Goal: Information Seeking & Learning: Learn about a topic

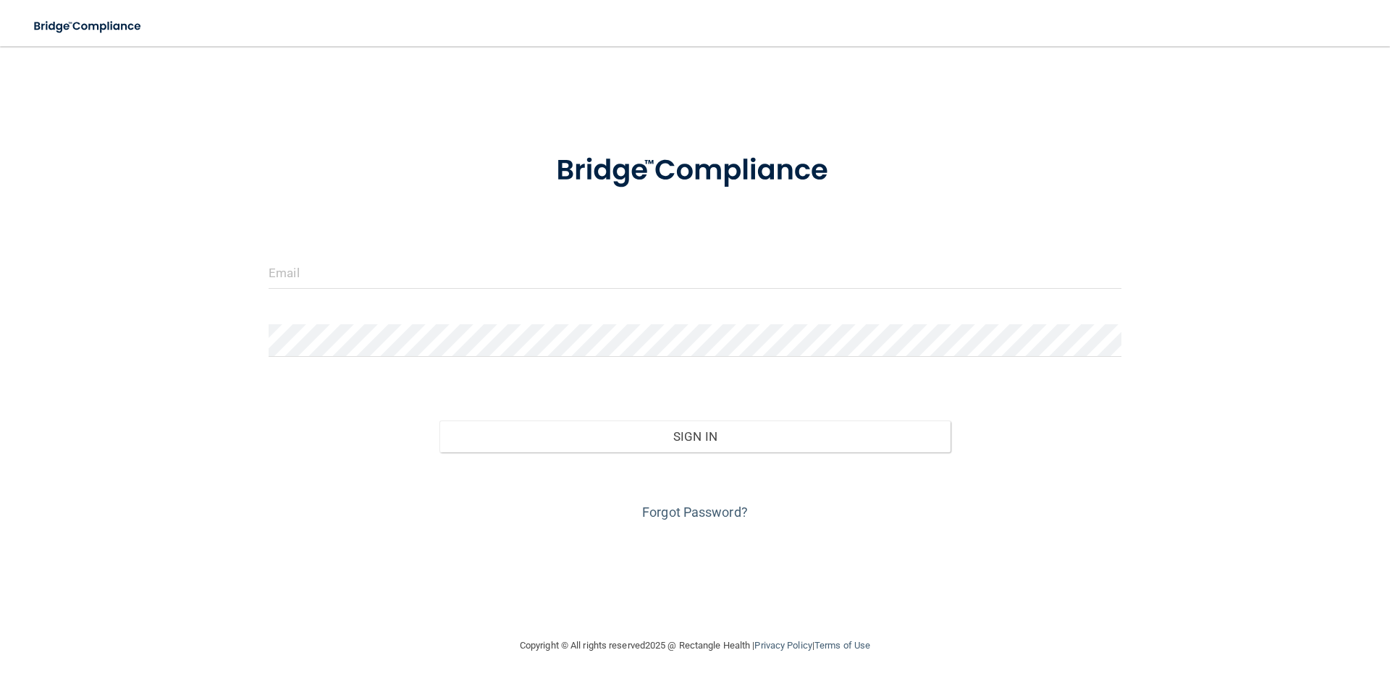
click at [480, 255] on form "Invalid email/password. You don't have permission to access that page. Sign In …" at bounding box center [695, 328] width 853 height 391
click at [473, 259] on input "email" at bounding box center [695, 272] width 853 height 33
type input "[EMAIL_ADDRESS][DOMAIN_NAME]"
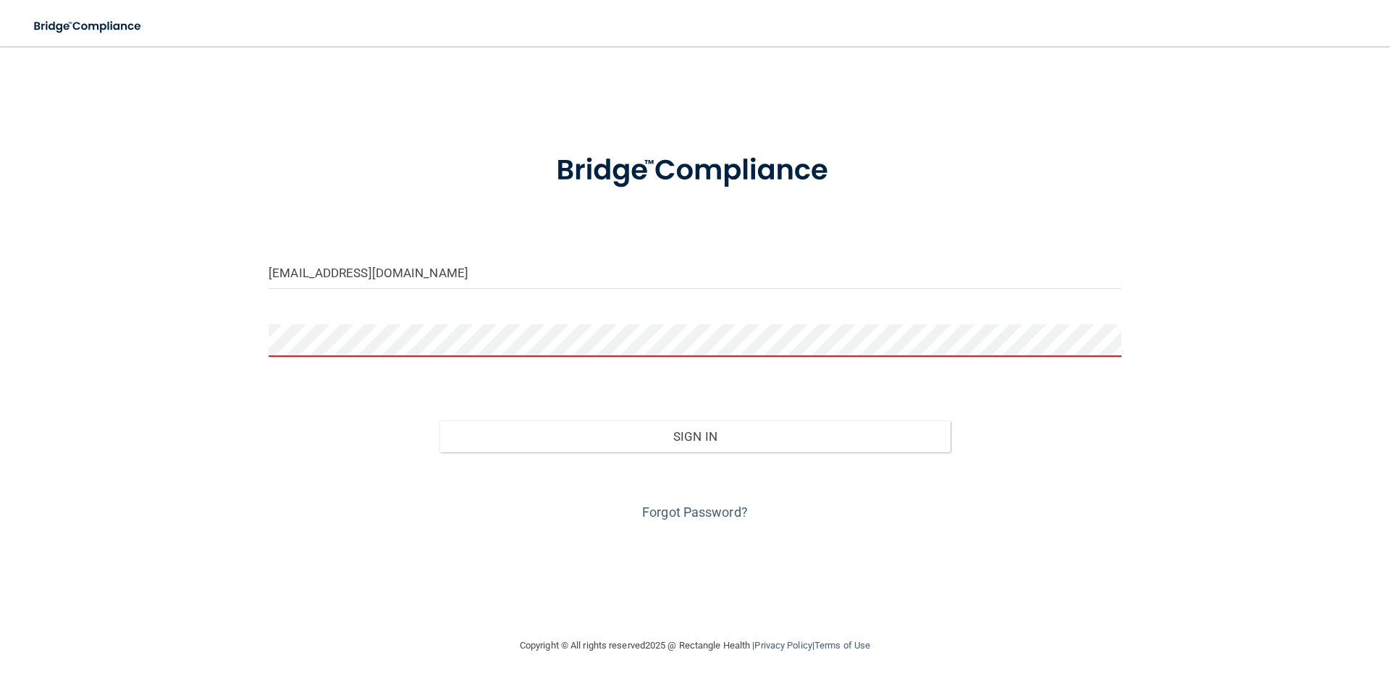
drag, startPoint x: 188, startPoint y: 343, endPoint x: 231, endPoint y: 335, distance: 43.4
click at [188, 343] on div "pcsandridge@liberty.edu Invalid email/password. You don't have permission to ac…" at bounding box center [695, 342] width 1332 height 562
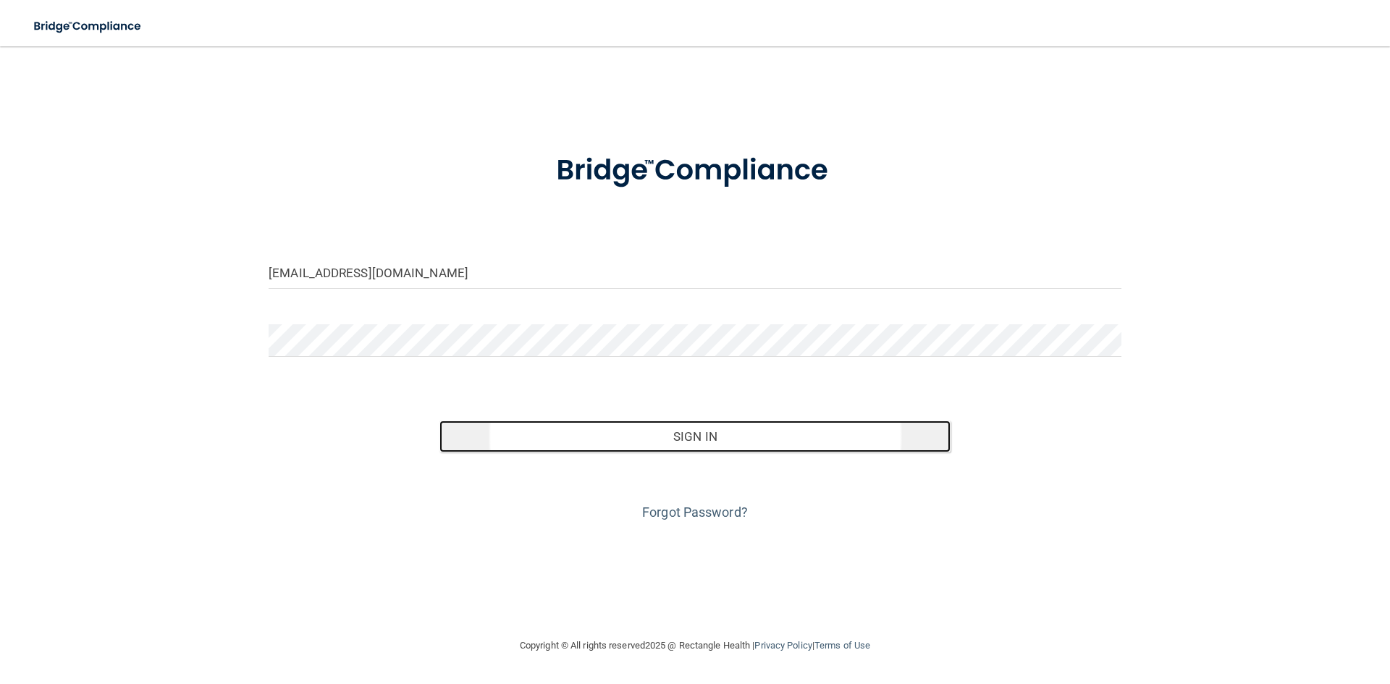
click at [580, 433] on button "Sign In" at bounding box center [695, 437] width 512 height 32
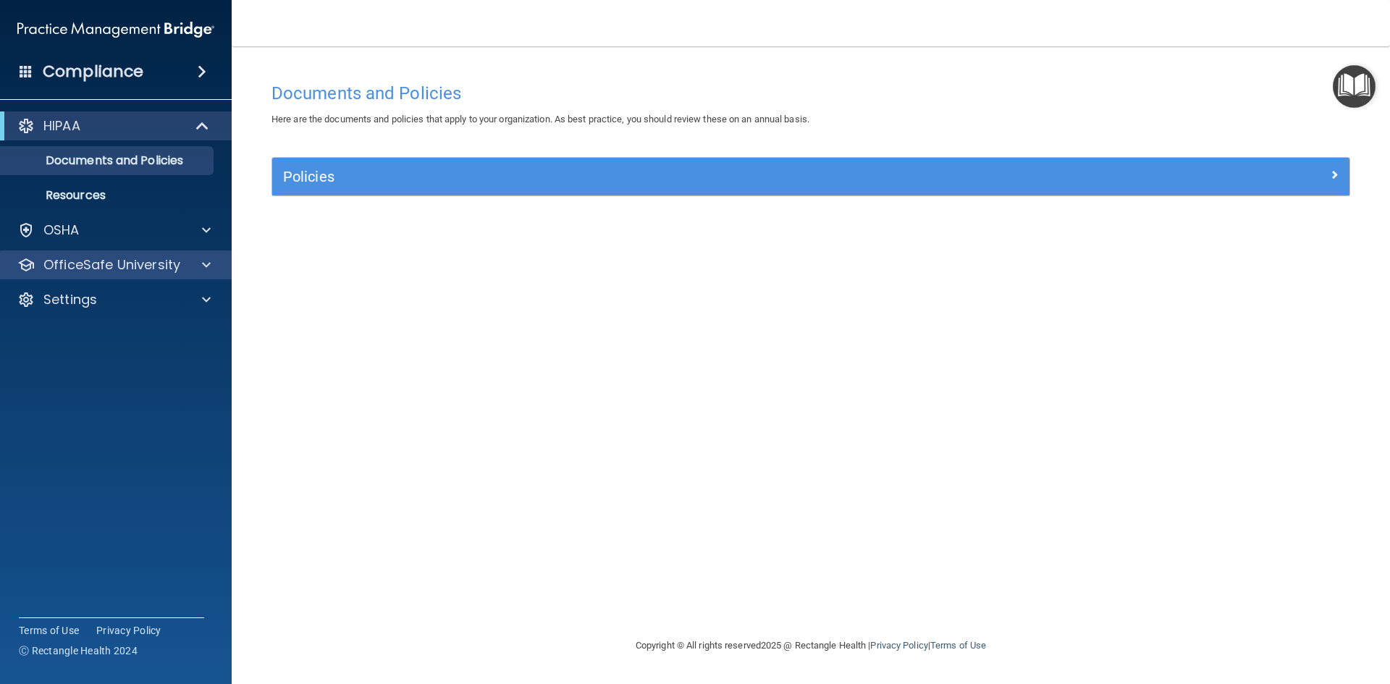
click at [131, 275] on div "OfficeSafe University" at bounding box center [116, 264] width 232 height 29
click at [216, 263] on div at bounding box center [204, 264] width 36 height 17
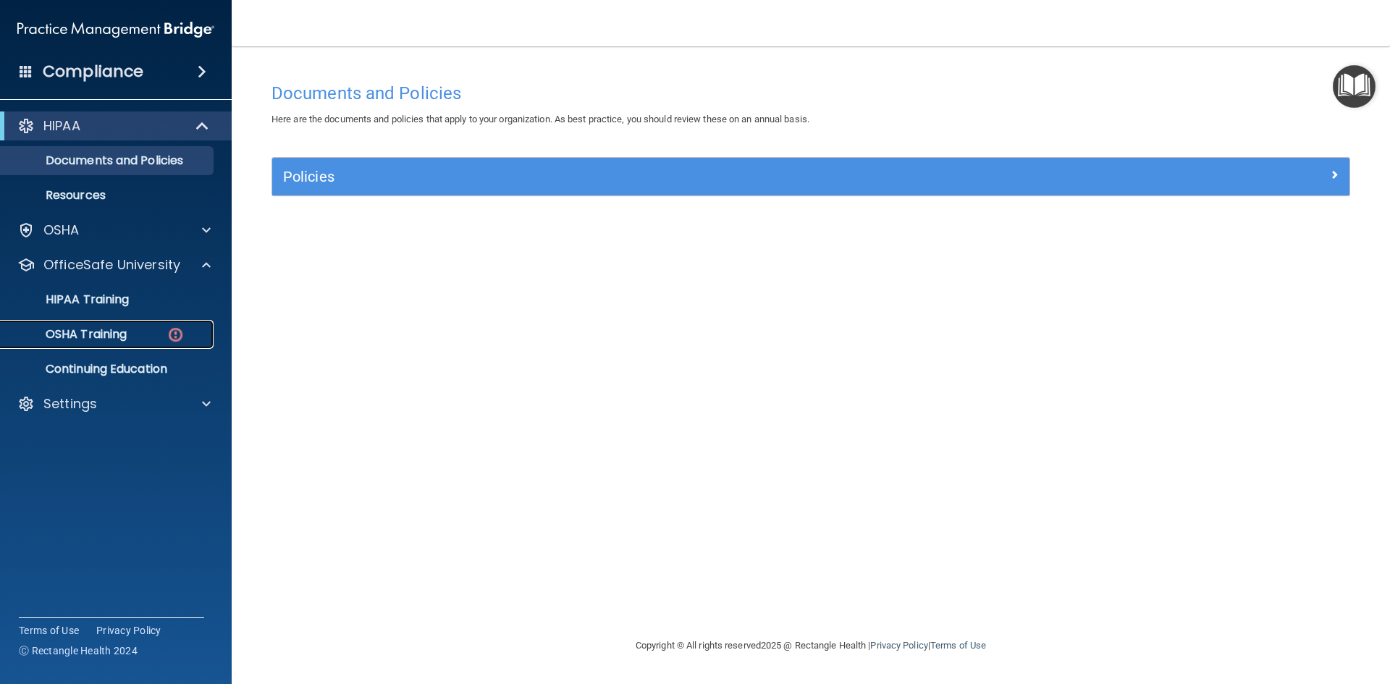
click at [113, 334] on p "OSHA Training" at bounding box center [67, 334] width 117 height 14
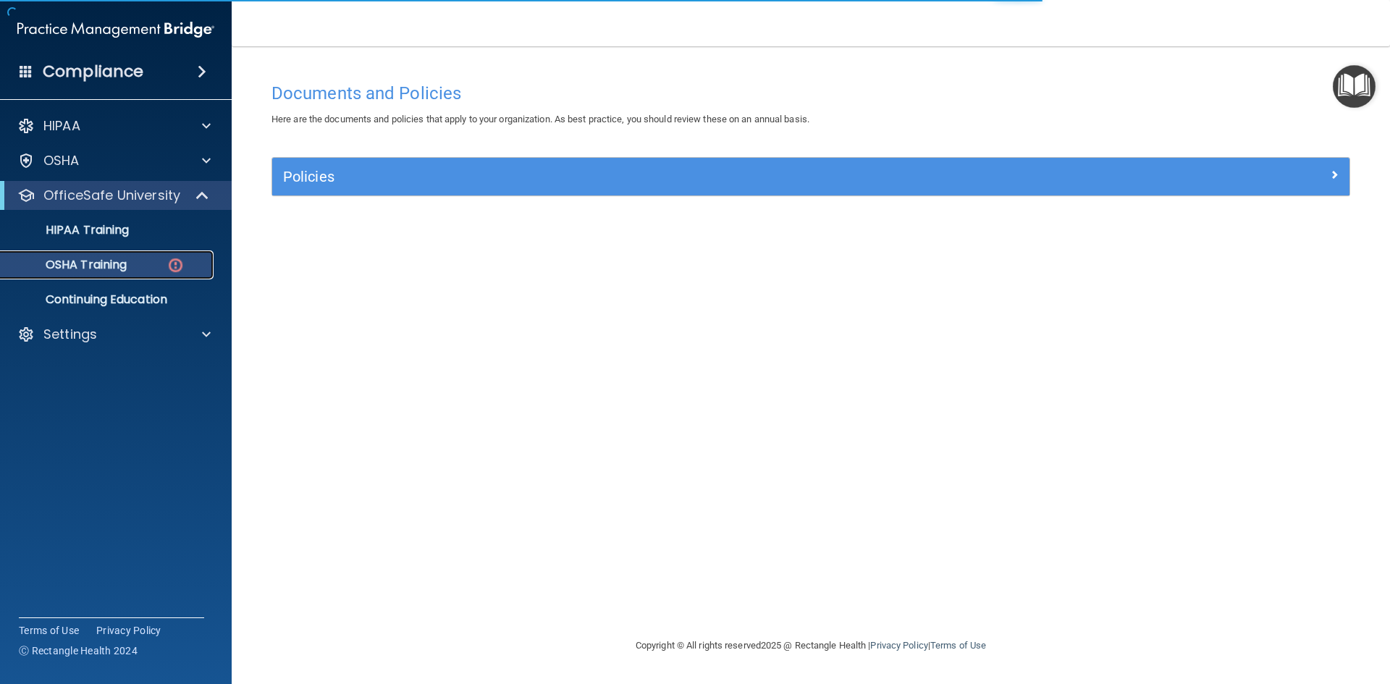
click at [101, 274] on link "OSHA Training" at bounding box center [100, 264] width 228 height 29
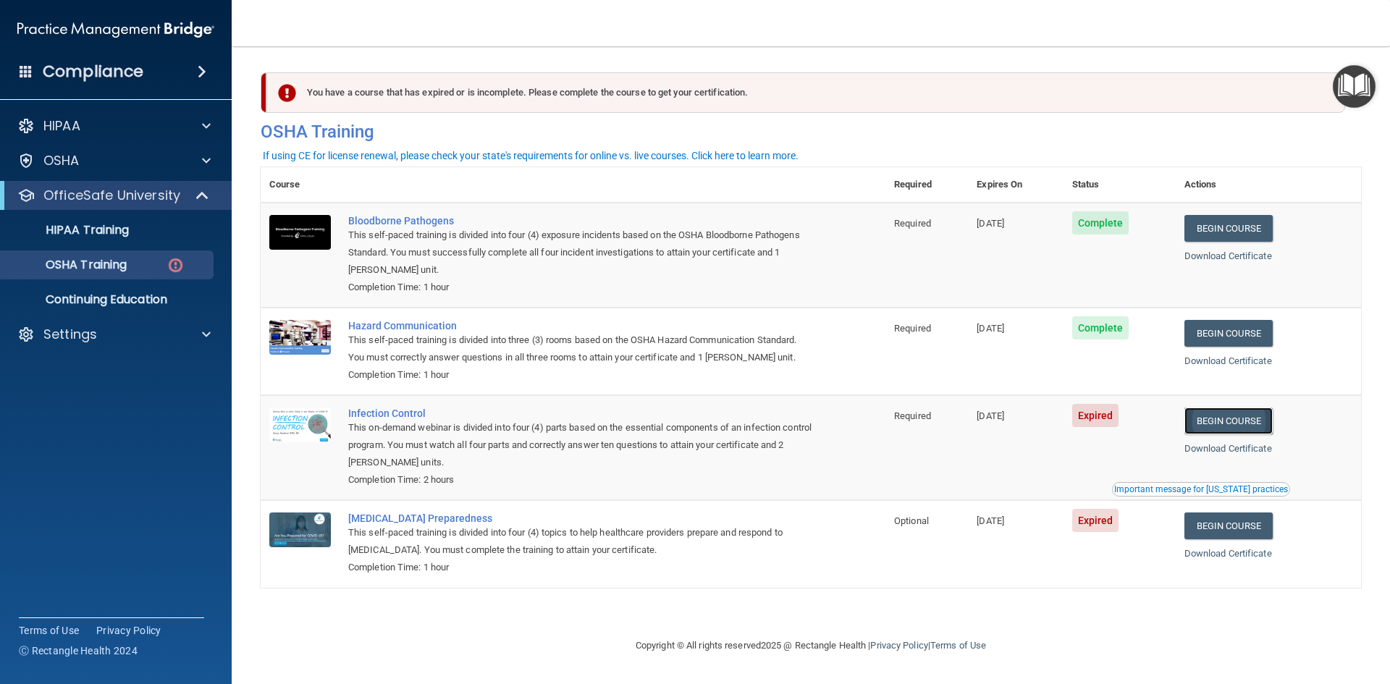
click at [1254, 429] on link "Begin Course" at bounding box center [1228, 420] width 88 height 27
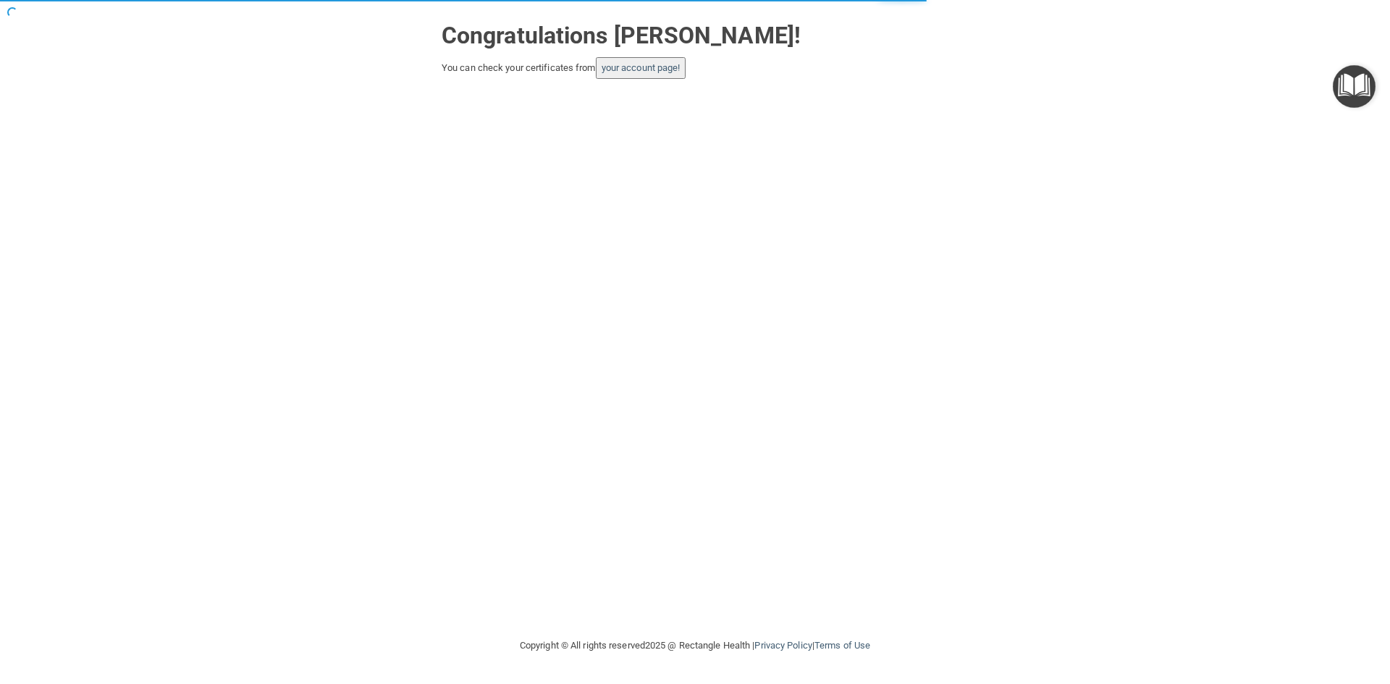
click at [659, 59] on button "your account page!" at bounding box center [641, 68] width 90 height 22
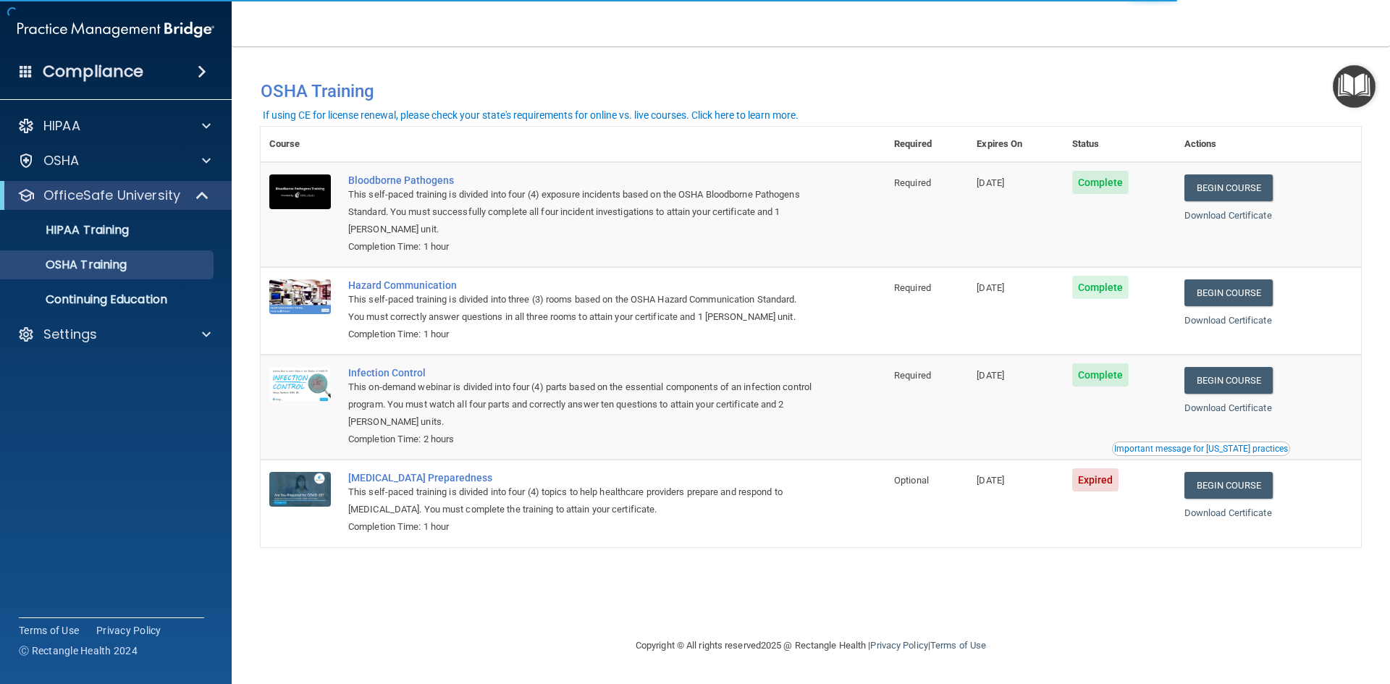
click at [122, 245] on ul "HIPAA Training OSHA Training Continuing Education" at bounding box center [117, 262] width 262 height 104
click at [122, 241] on link "HIPAA Training" at bounding box center [100, 230] width 228 height 29
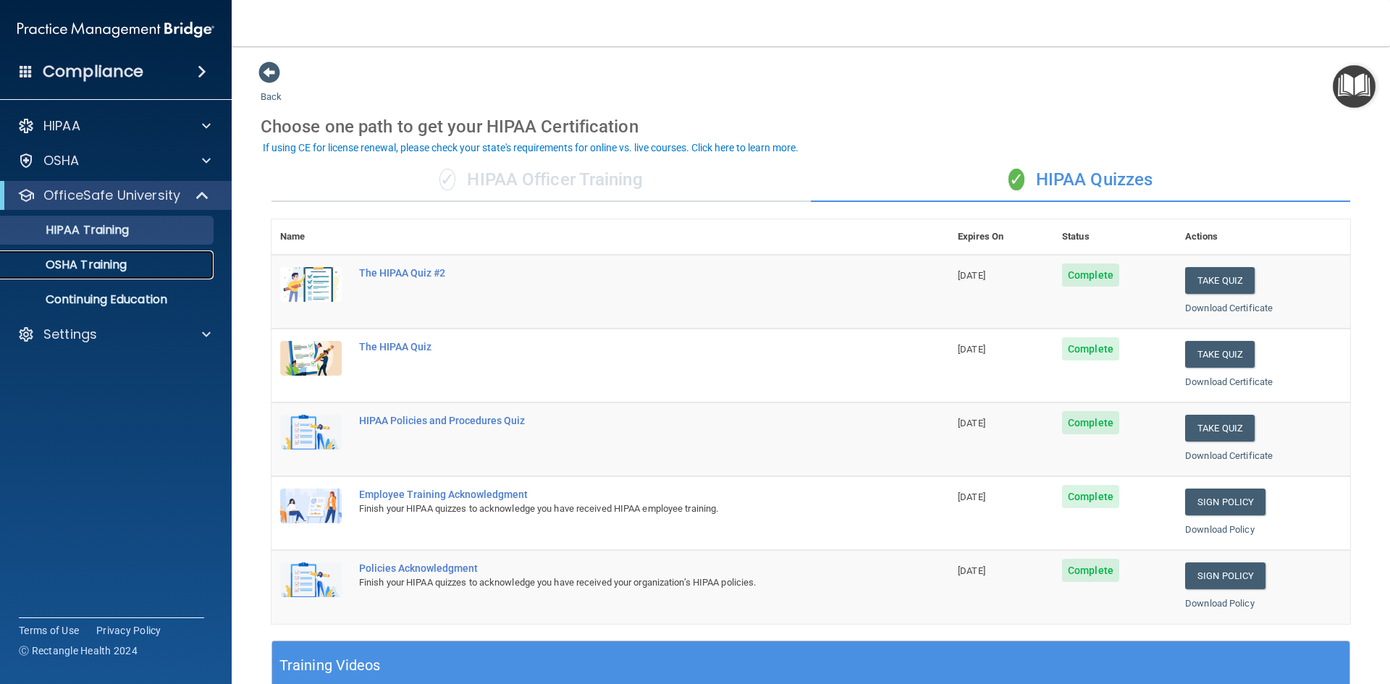
click at [148, 257] on link "OSHA Training" at bounding box center [100, 264] width 228 height 29
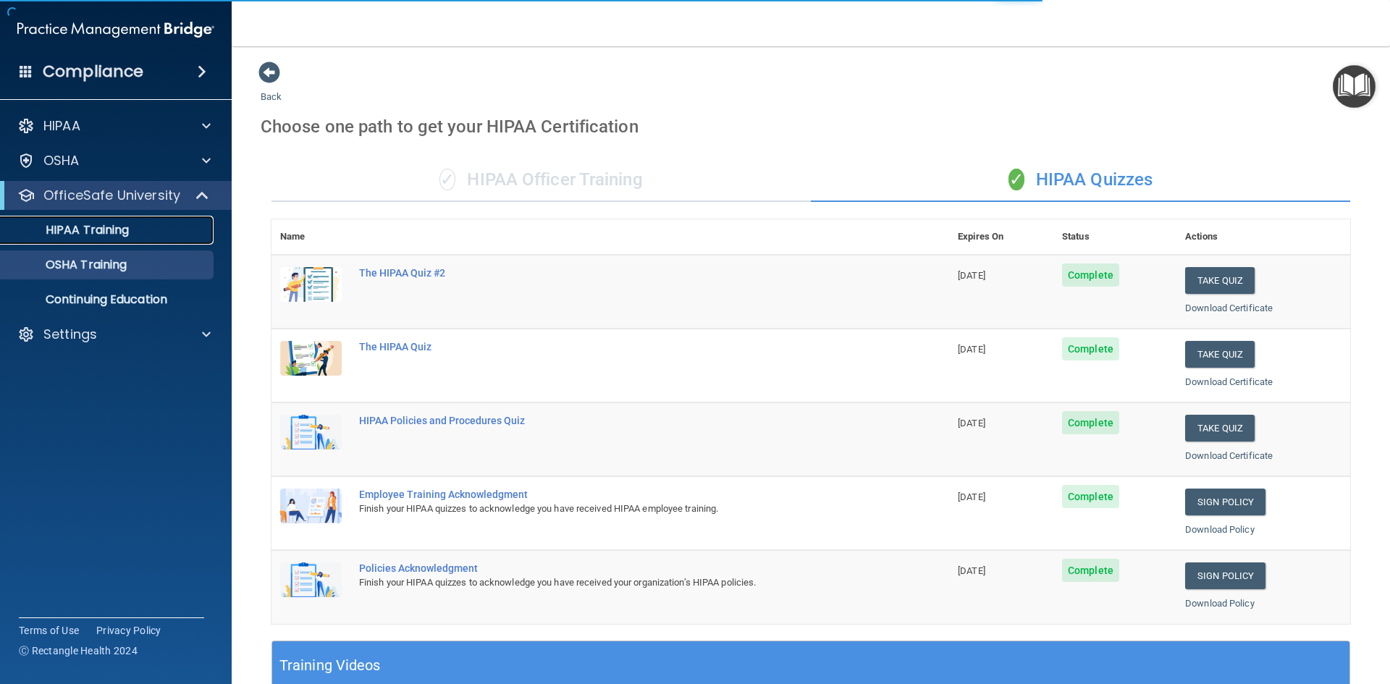
click at [144, 241] on link "HIPAA Training" at bounding box center [100, 230] width 228 height 29
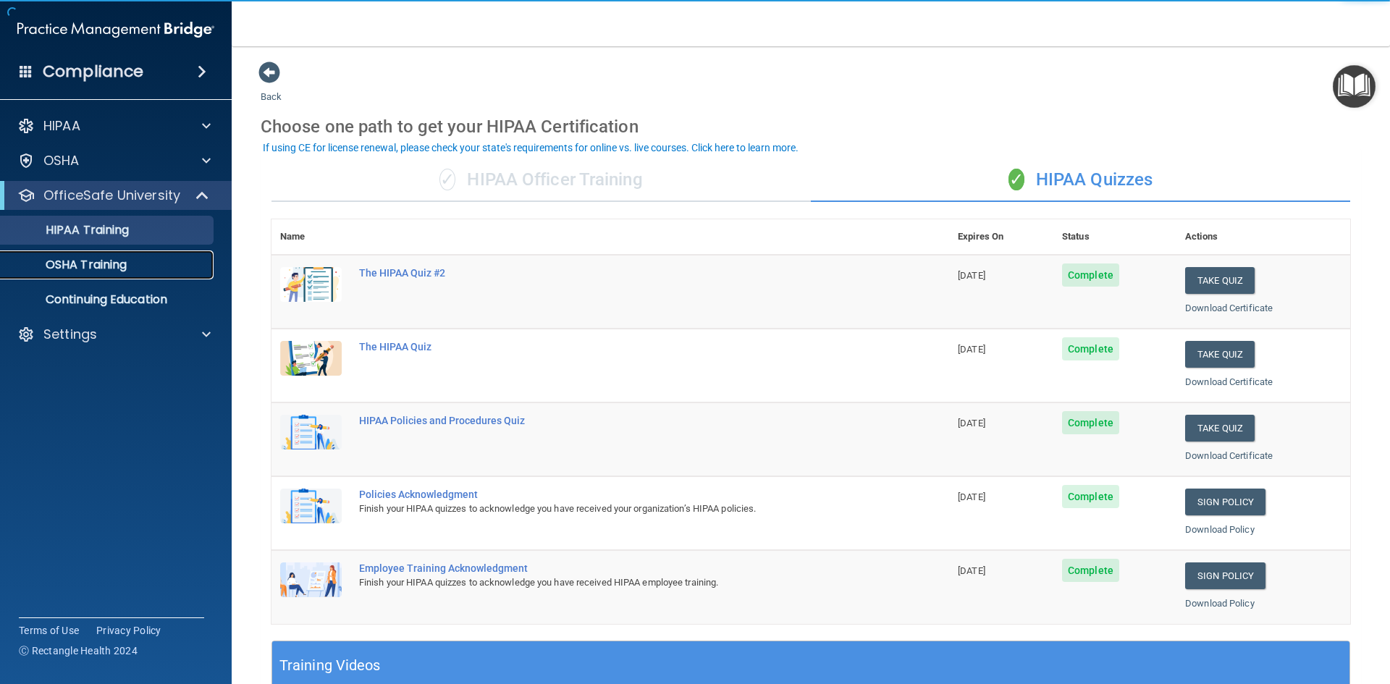
click at [139, 257] on link "OSHA Training" at bounding box center [100, 264] width 228 height 29
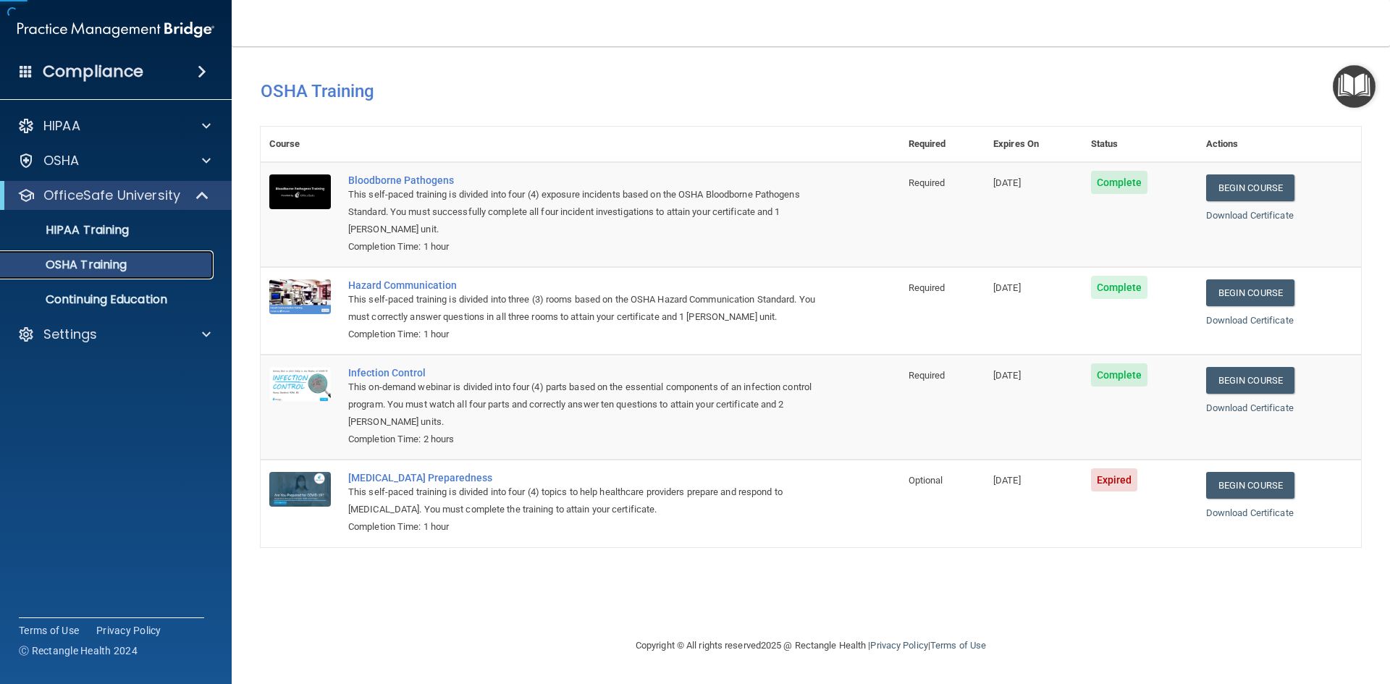
click at [127, 265] on p "OSHA Training" at bounding box center [67, 265] width 117 height 14
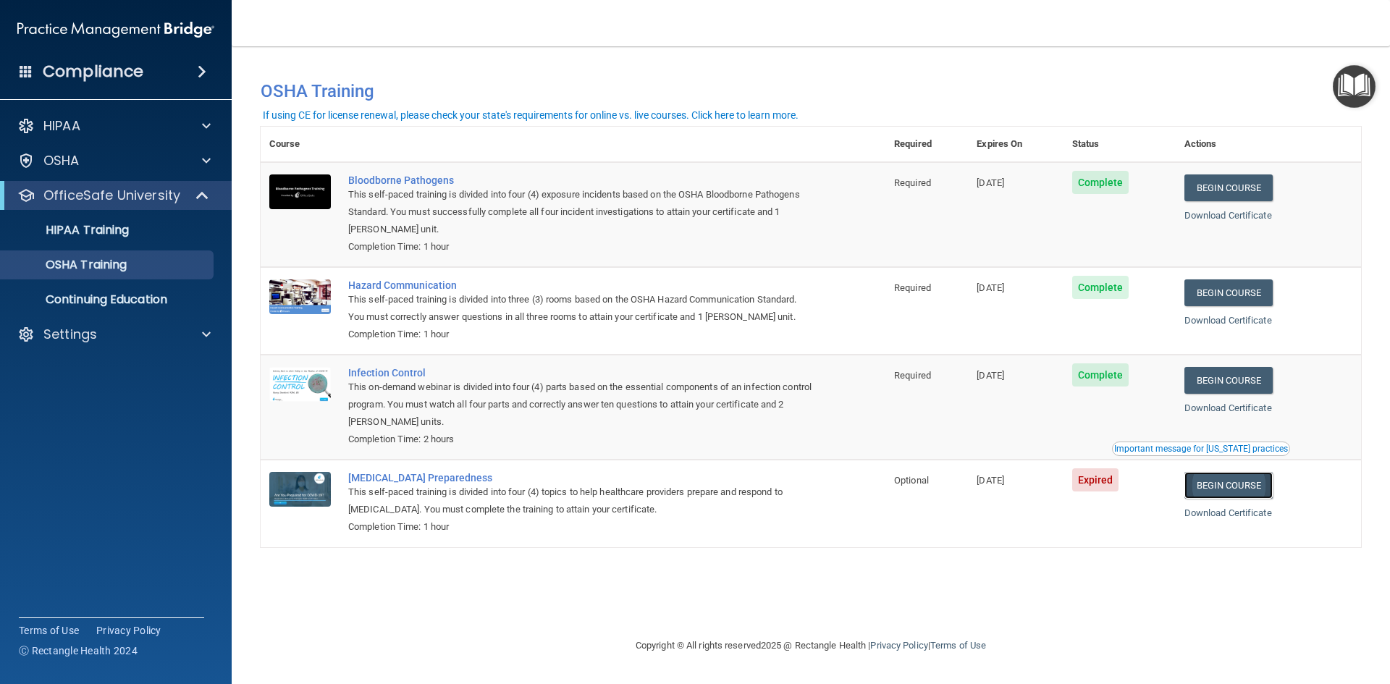
click at [1225, 493] on link "Begin Course" at bounding box center [1228, 485] width 88 height 27
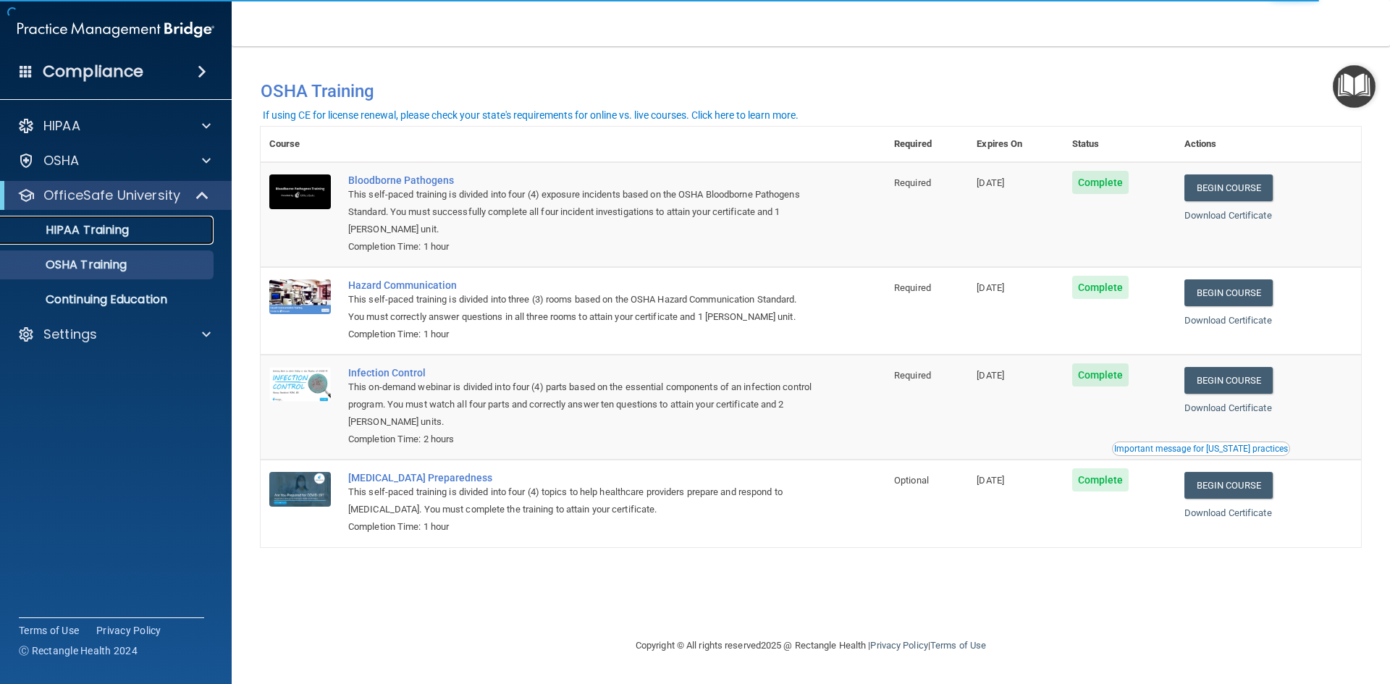
click at [101, 234] on p "HIPAA Training" at bounding box center [68, 230] width 119 height 14
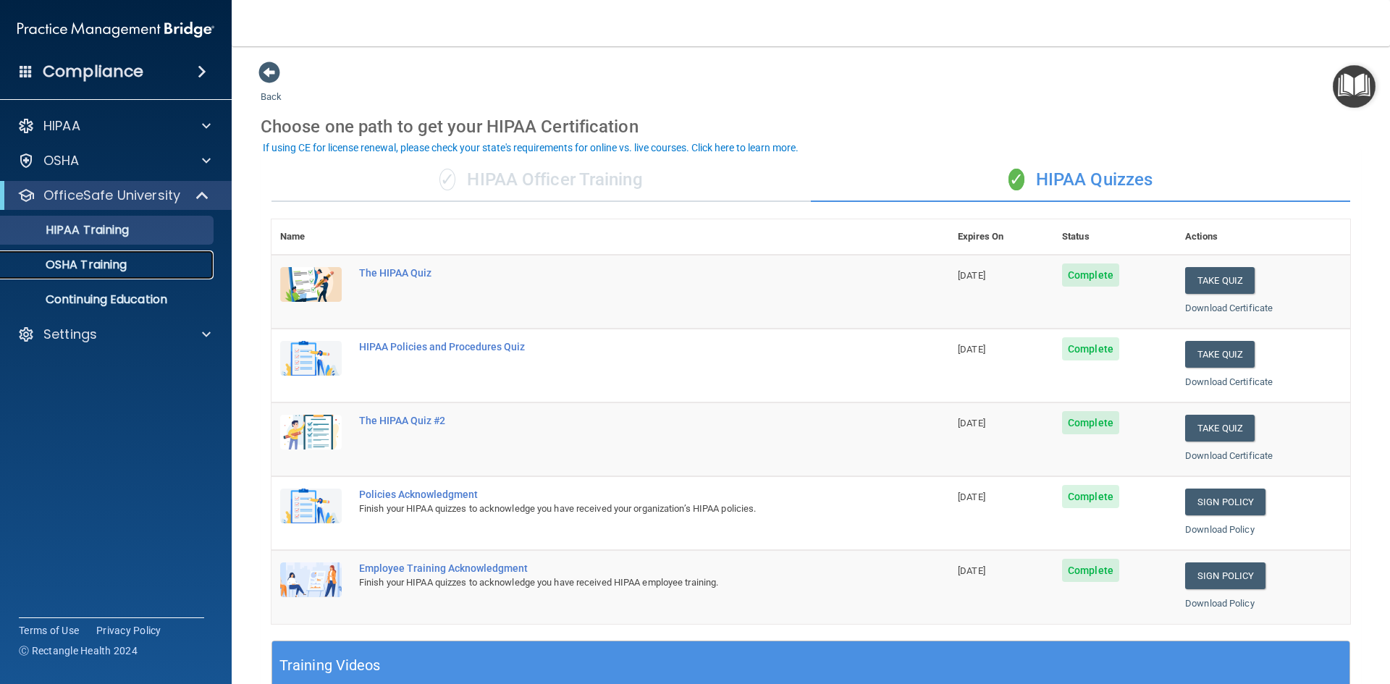
click at [143, 269] on div "OSHA Training" at bounding box center [108, 265] width 198 height 14
